Goal: Transaction & Acquisition: Purchase product/service

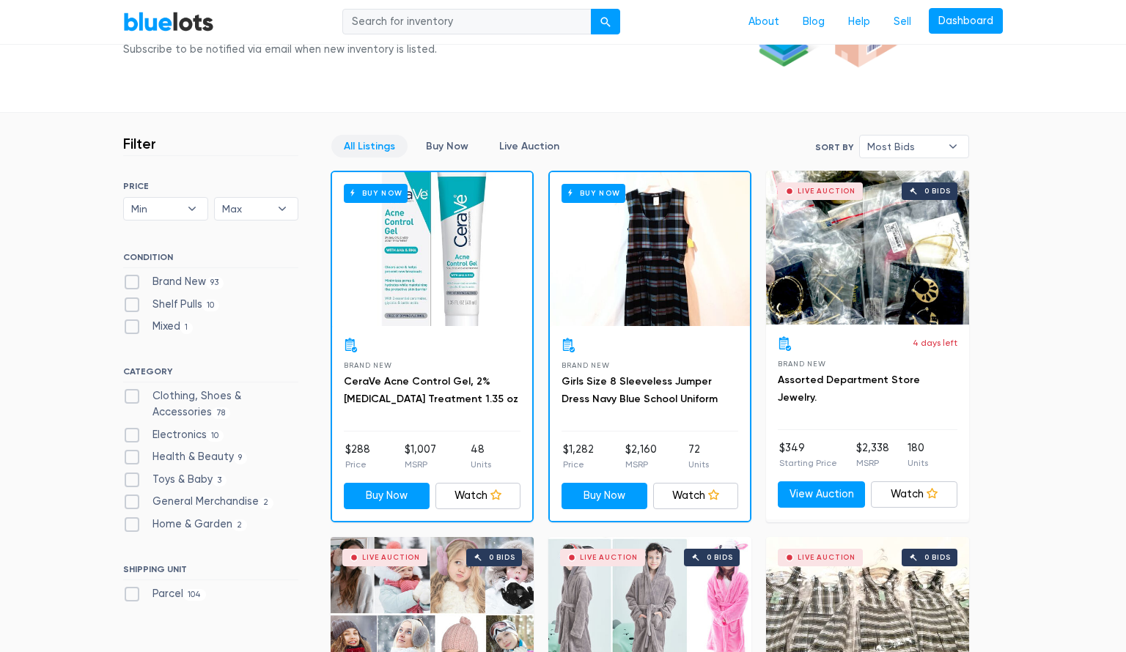
scroll to position [326, 0]
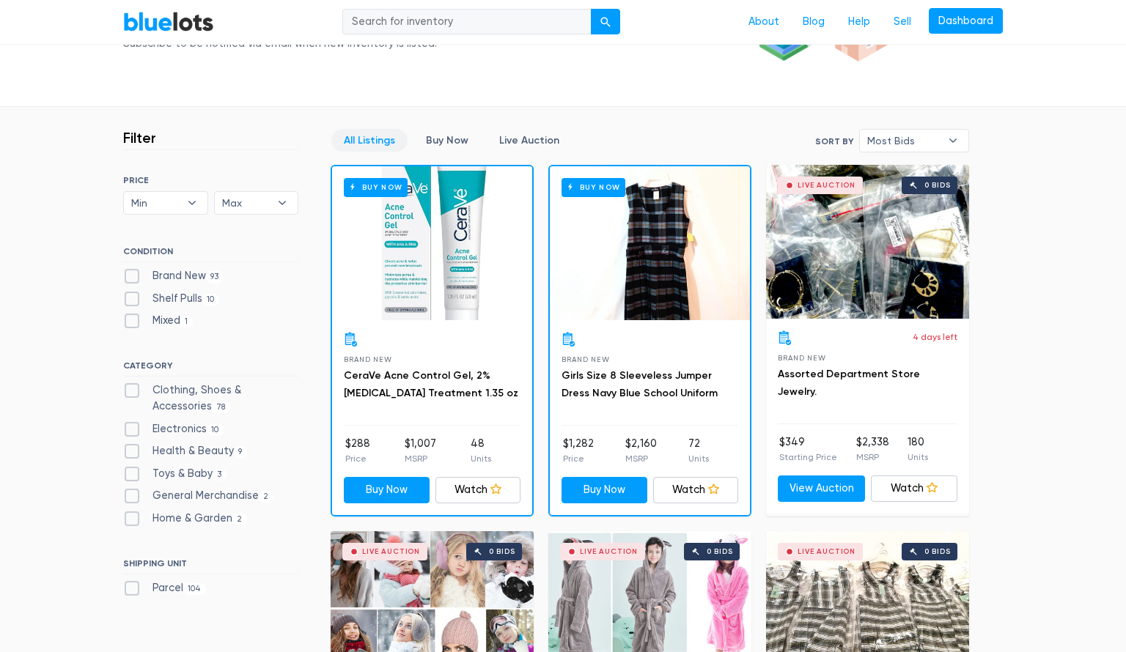
click at [130, 276] on label "Brand New 93" at bounding box center [173, 276] width 100 height 16
click at [130, 276] on New"] "Brand New 93" at bounding box center [128, 273] width 10 height 10
checkbox New"] "true"
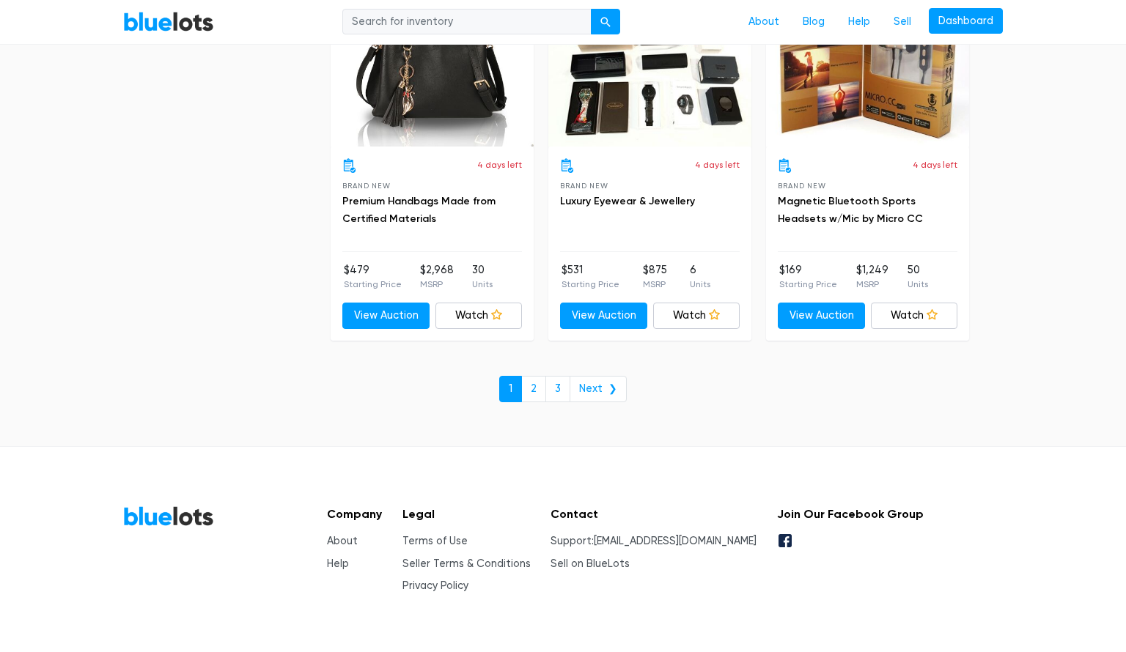
scroll to position [6345, 0]
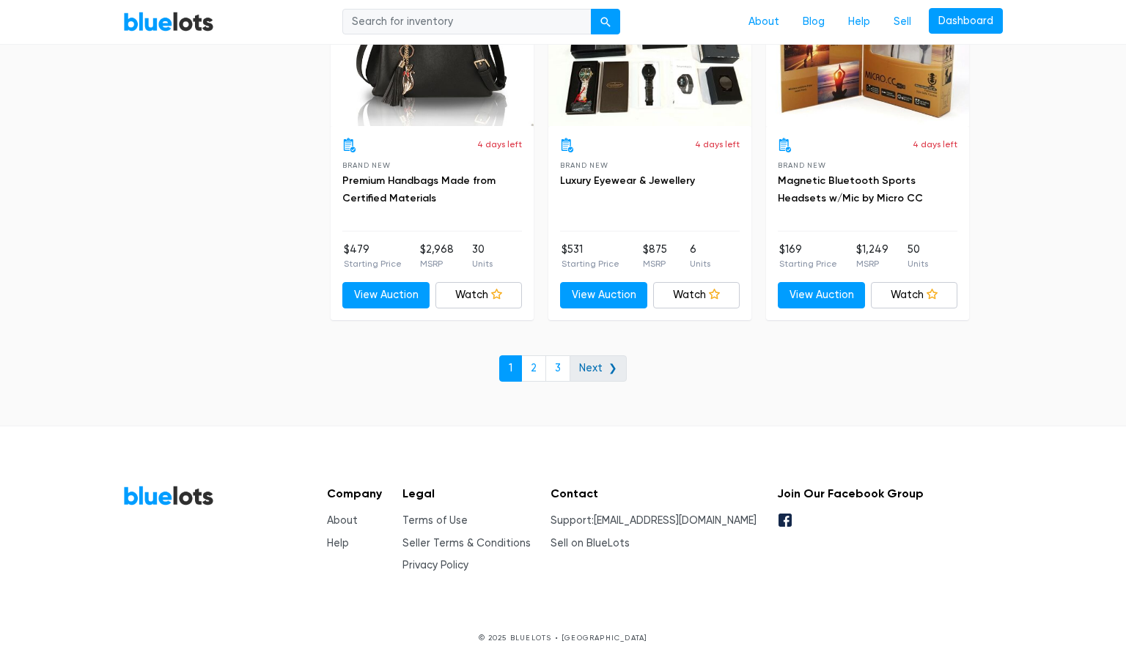
click at [599, 355] on link "Next ❯" at bounding box center [597, 368] width 57 height 26
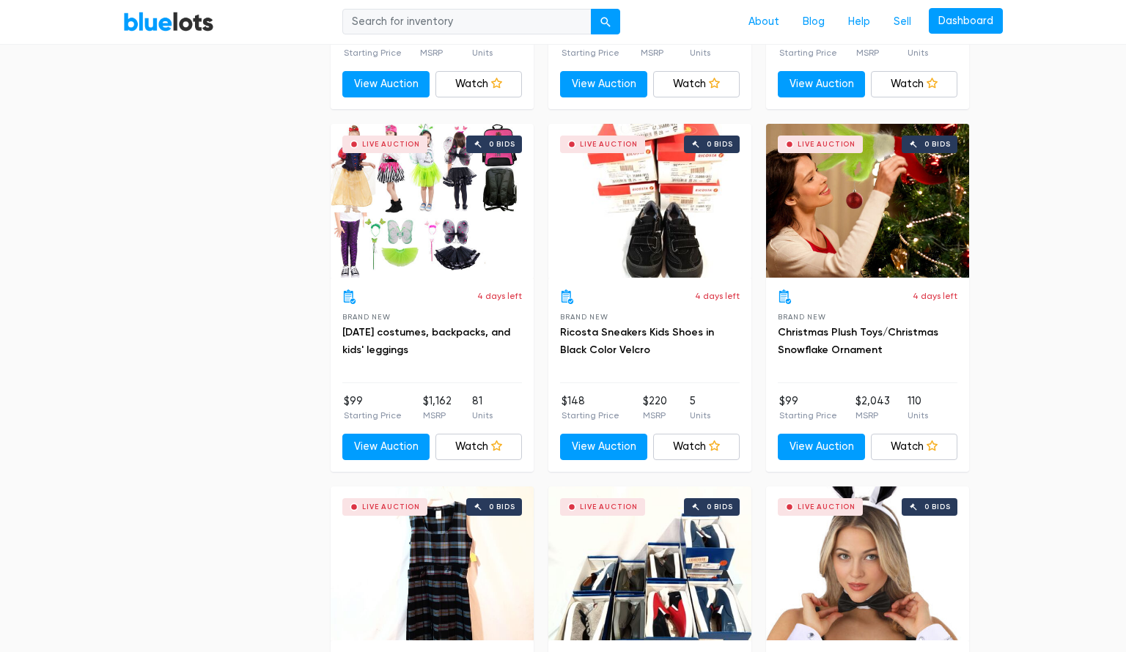
scroll to position [3693, 0]
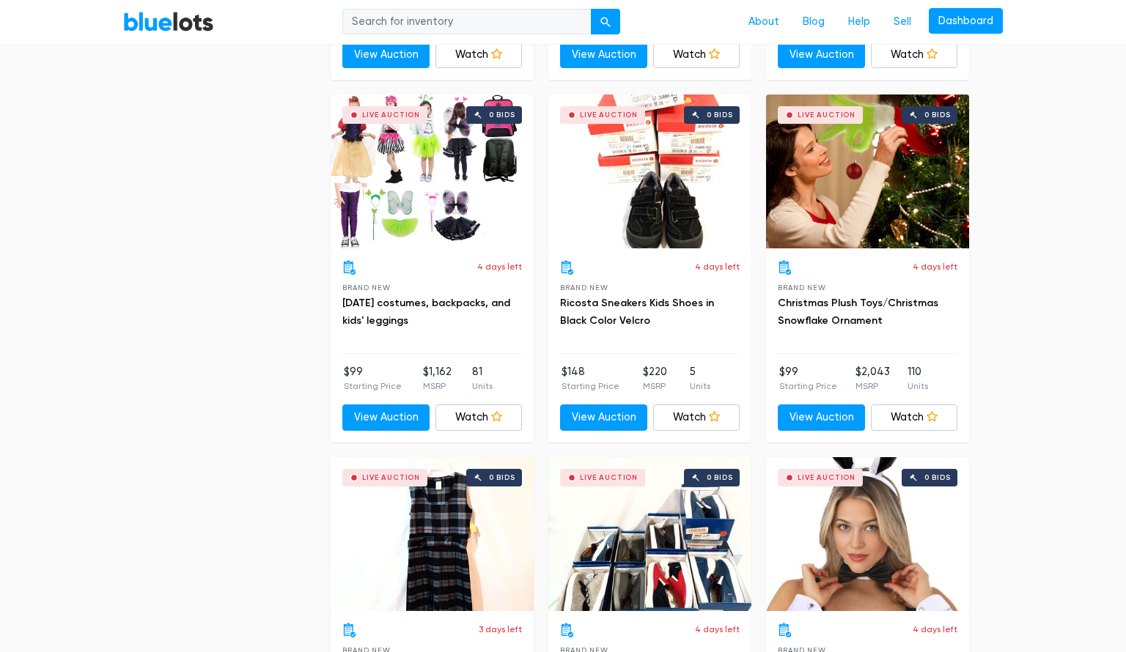
click at [849, 303] on h3 "Christmas Plush Toys/Christmas Snowflake Ornament" at bounding box center [868, 312] width 180 height 35
click at [862, 207] on div "Live Auction 0 bids" at bounding box center [867, 172] width 203 height 154
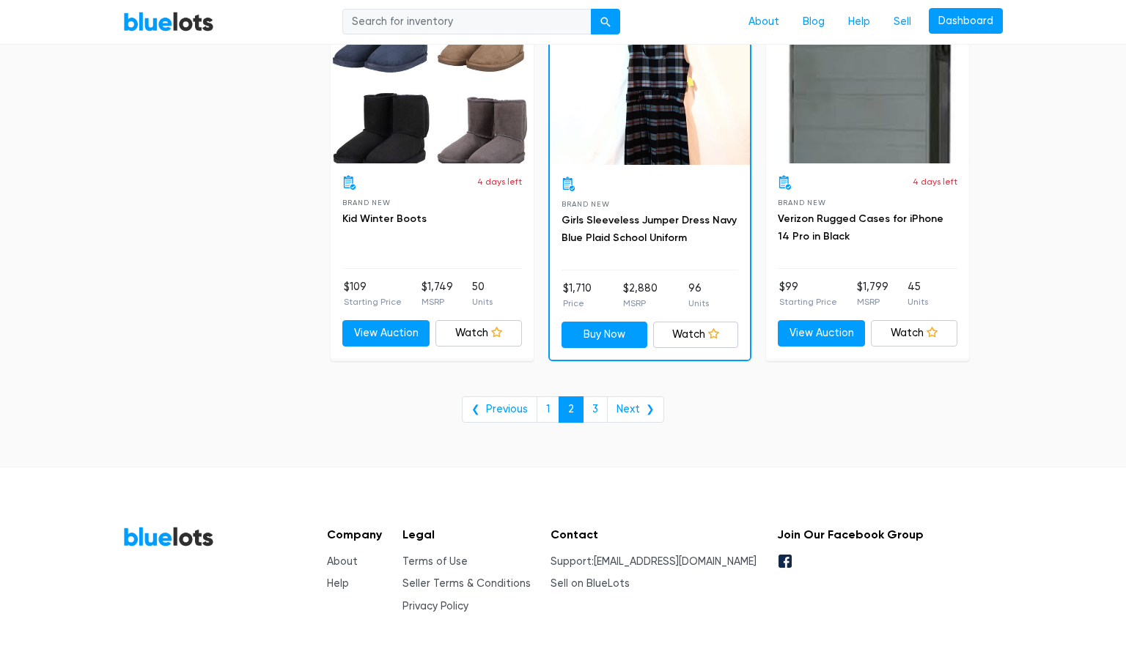
scroll to position [6002, 0]
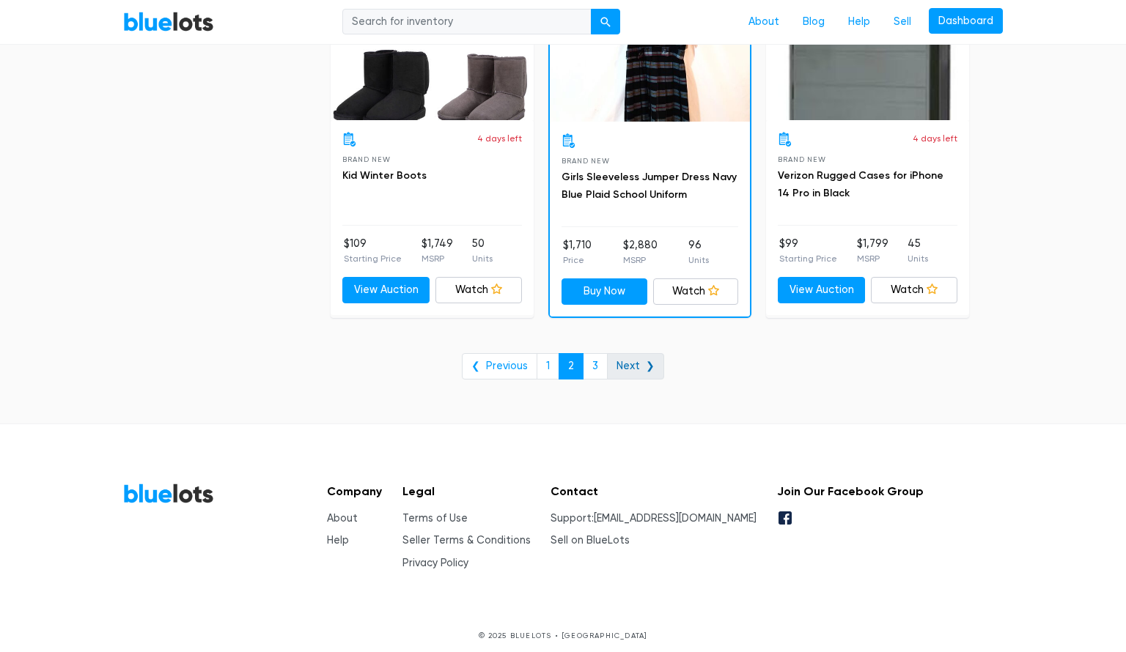
click at [631, 358] on link "Next ❯" at bounding box center [635, 366] width 57 height 26
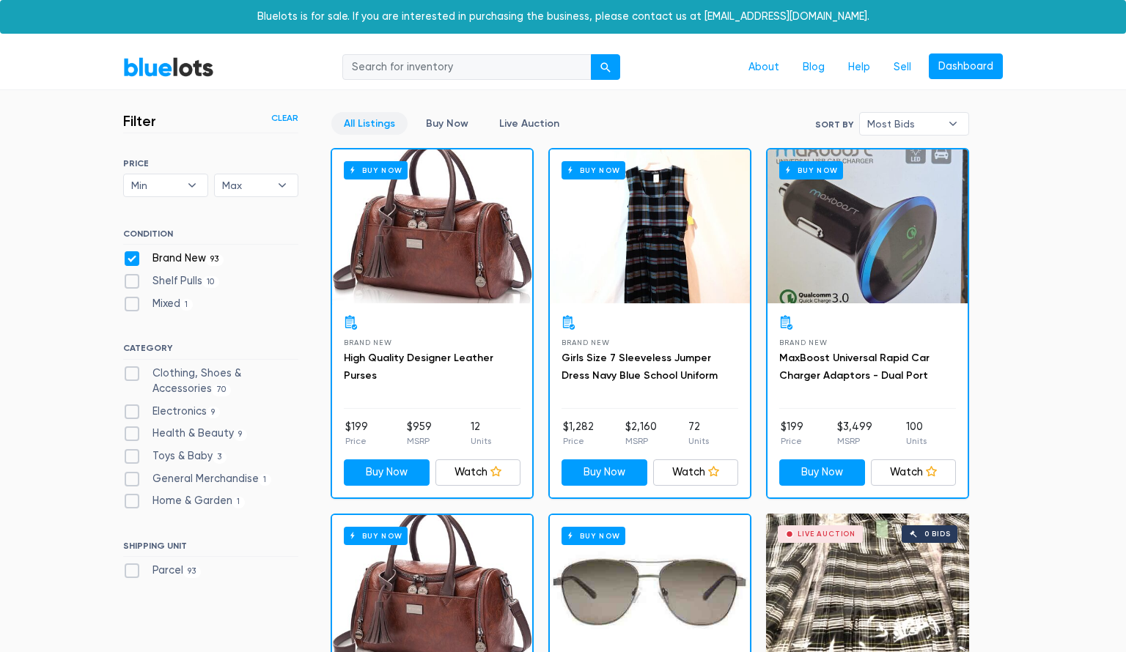
click at [127, 257] on label "Brand New 93" at bounding box center [173, 259] width 100 height 16
click at [127, 257] on New"] "Brand New 93" at bounding box center [128, 256] width 10 height 10
checkbox New"] "false"
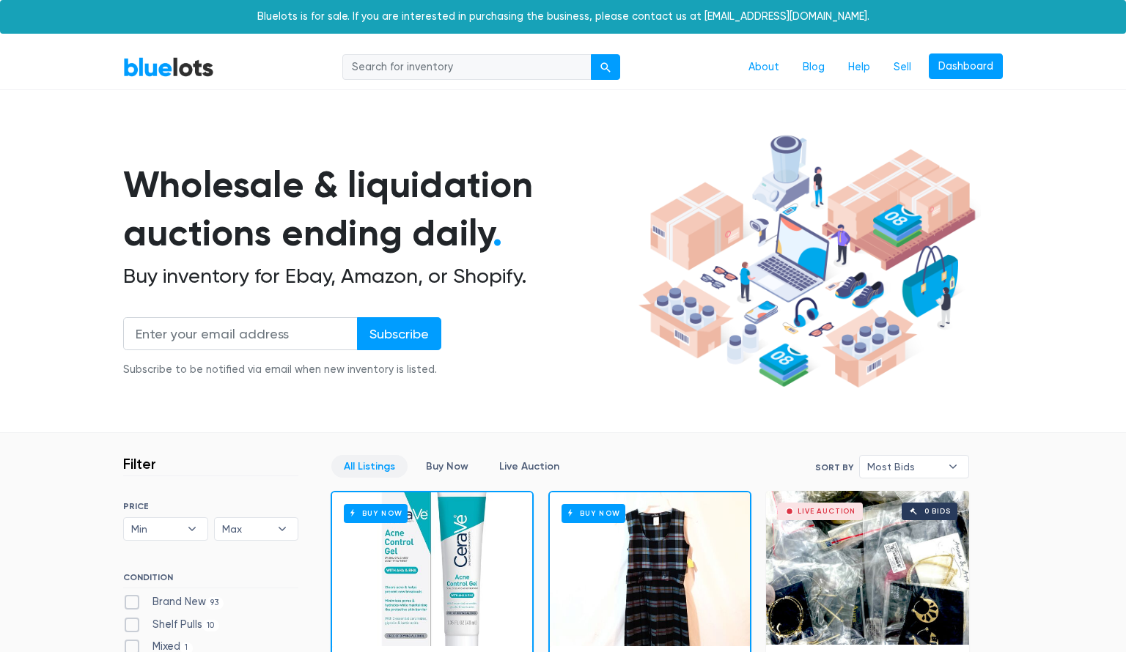
scroll to position [394, 0]
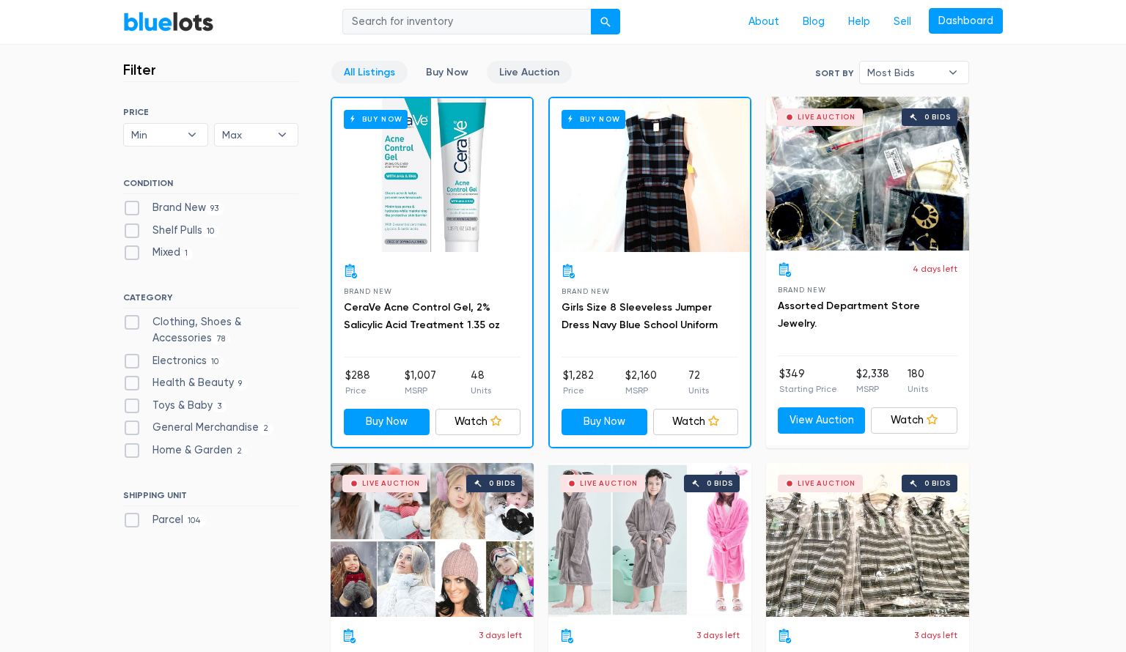
click at [511, 73] on link "Live Auction" at bounding box center [529, 72] width 85 height 23
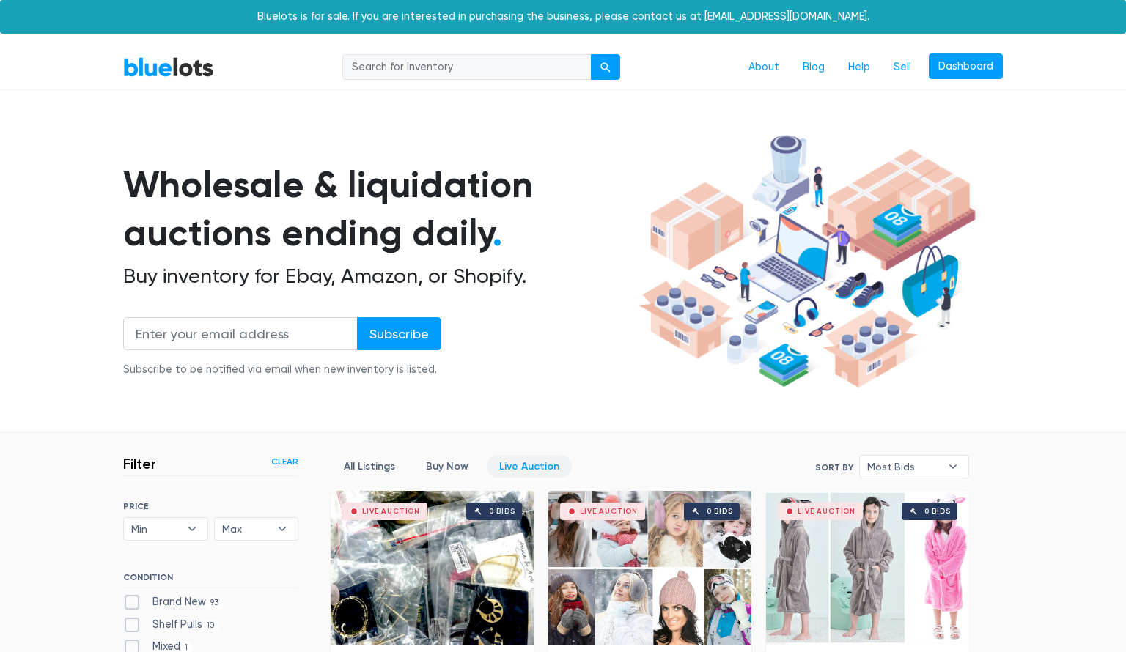
scroll to position [394, 0]
